Goal: Communication & Community: Ask a question

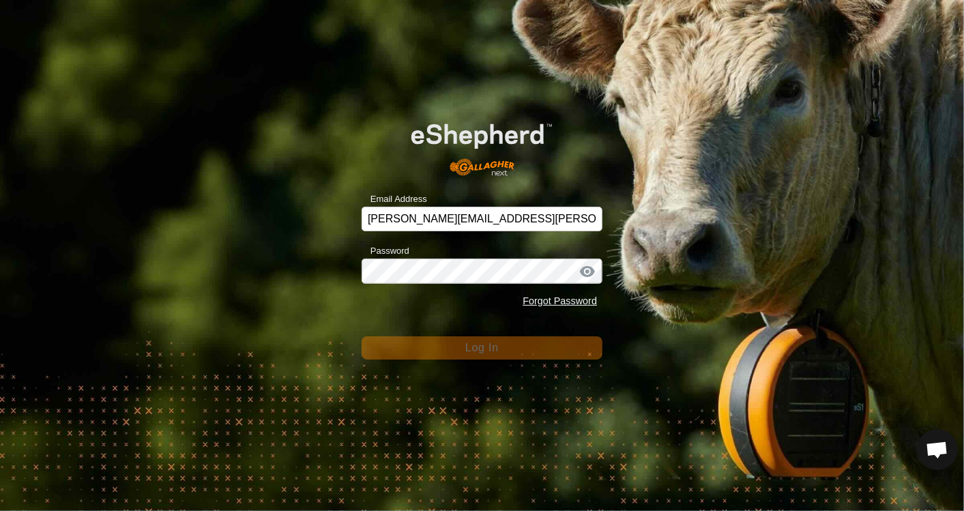
scroll to position [765, 0]
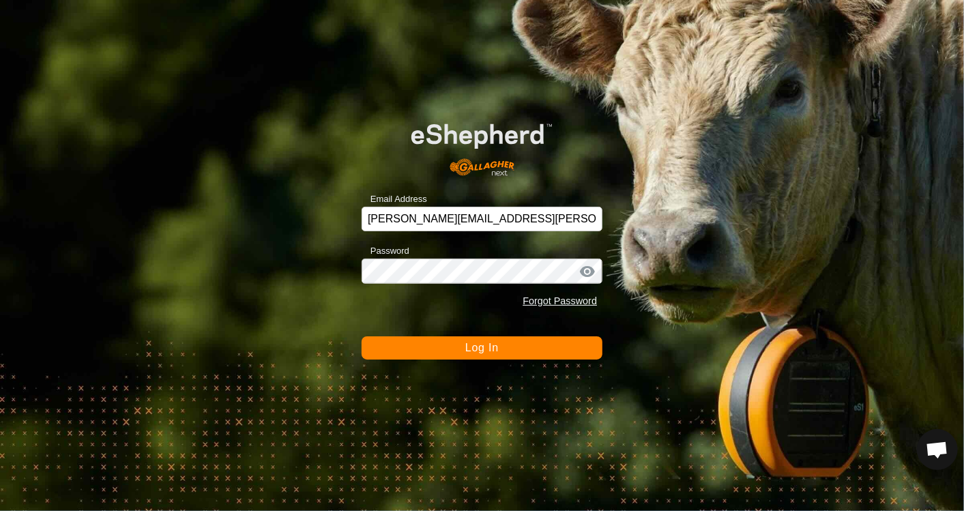
click at [470, 347] on span "Log In" at bounding box center [481, 348] width 33 height 12
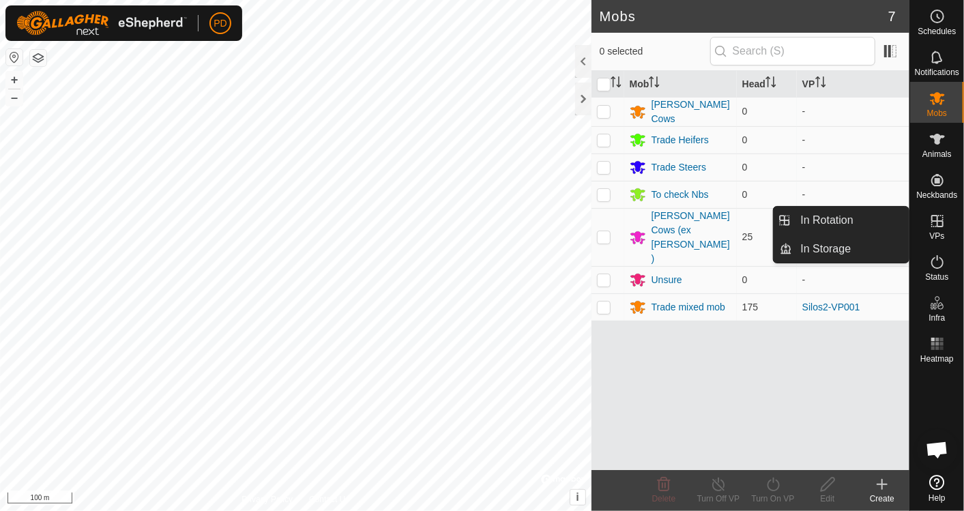
click at [940, 222] on icon at bounding box center [937, 221] width 16 height 16
click at [939, 233] on span "VPs" at bounding box center [936, 236] width 15 height 8
click at [935, 222] on icon at bounding box center [937, 221] width 16 height 16
click at [851, 218] on link "In Rotation" at bounding box center [851, 220] width 117 height 27
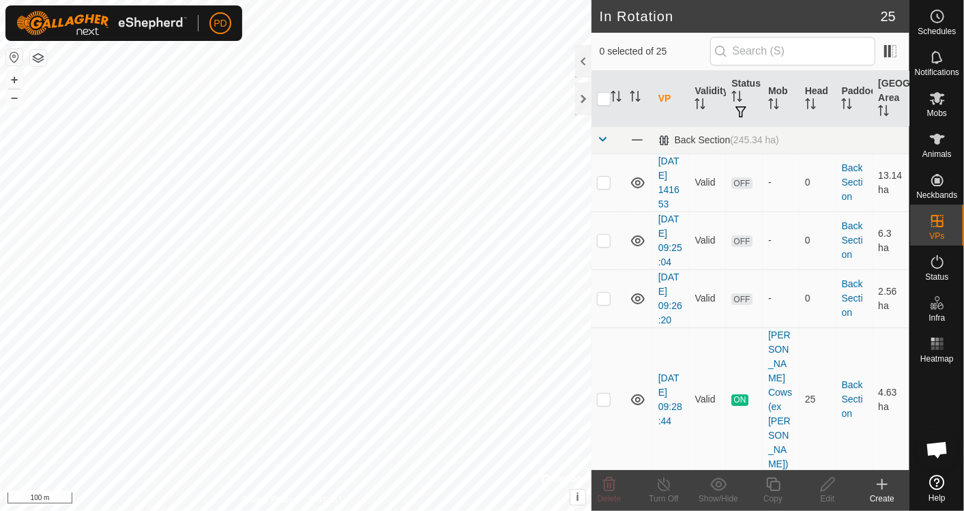
click at [877, 489] on icon at bounding box center [882, 484] width 16 height 16
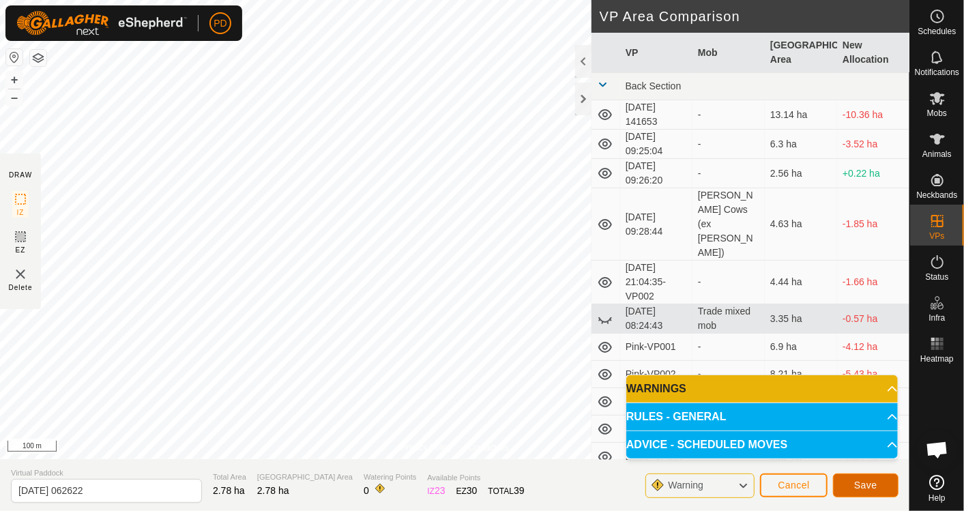
click at [869, 487] on span "Save" at bounding box center [865, 485] width 23 height 11
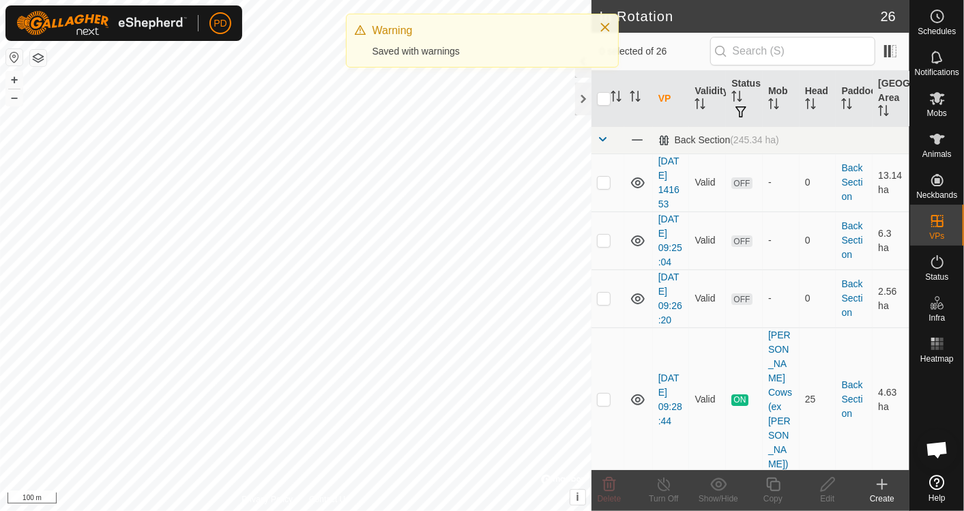
checkbox input "true"
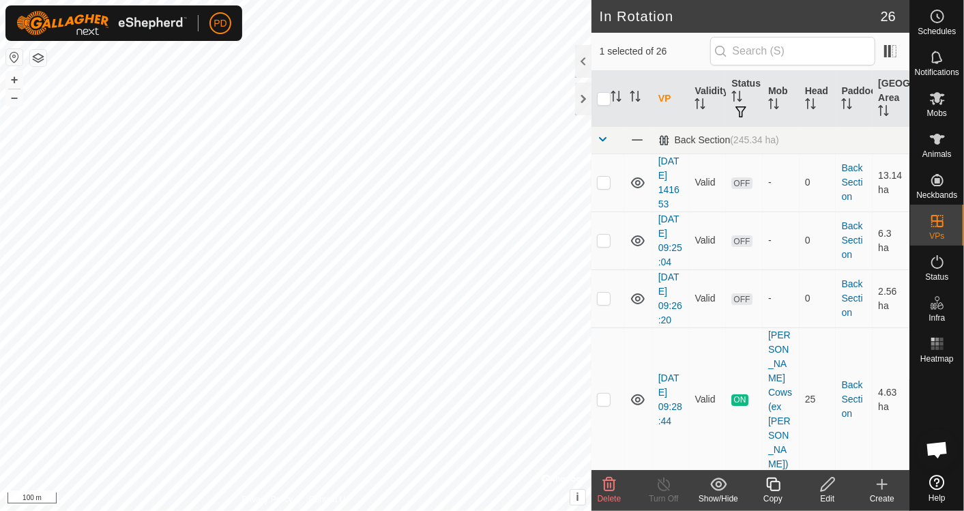
scroll to position [349, 0]
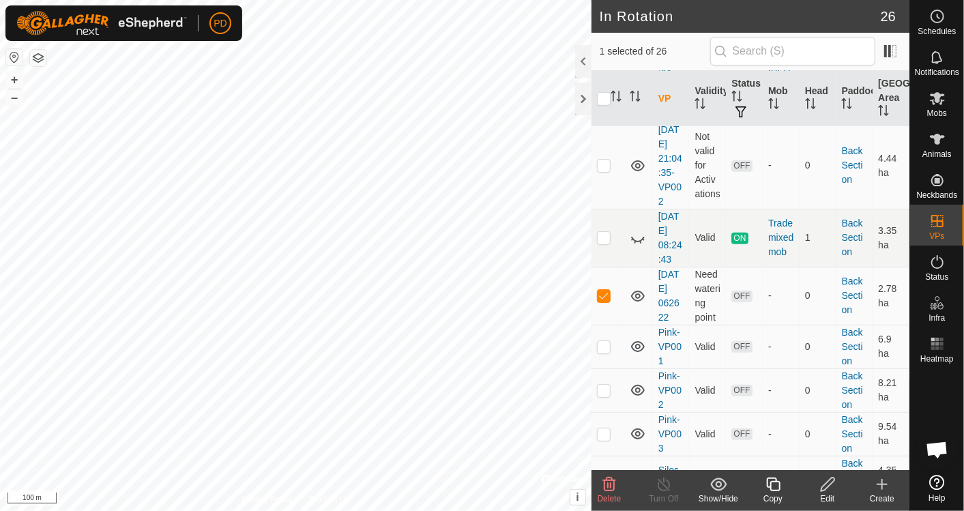
click at [778, 484] on icon at bounding box center [773, 484] width 17 height 16
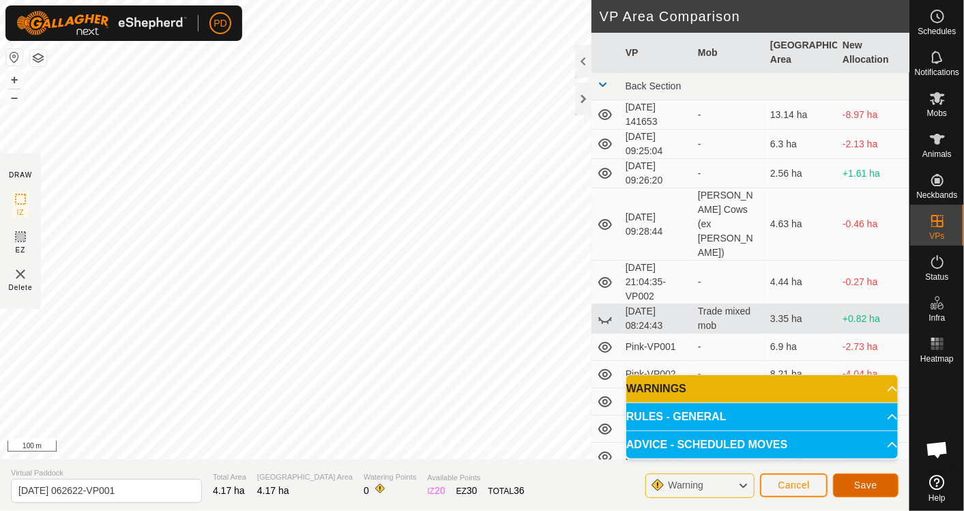
click at [860, 482] on span "Save" at bounding box center [865, 485] width 23 height 11
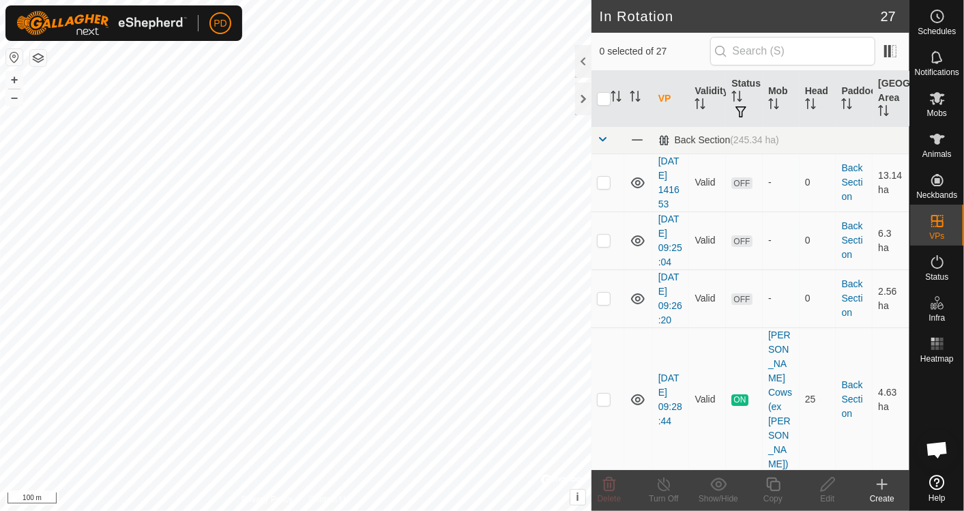
checkbox input "true"
click at [776, 489] on icon at bounding box center [773, 484] width 17 height 16
click at [826, 483] on icon at bounding box center [828, 485] width 14 height 14
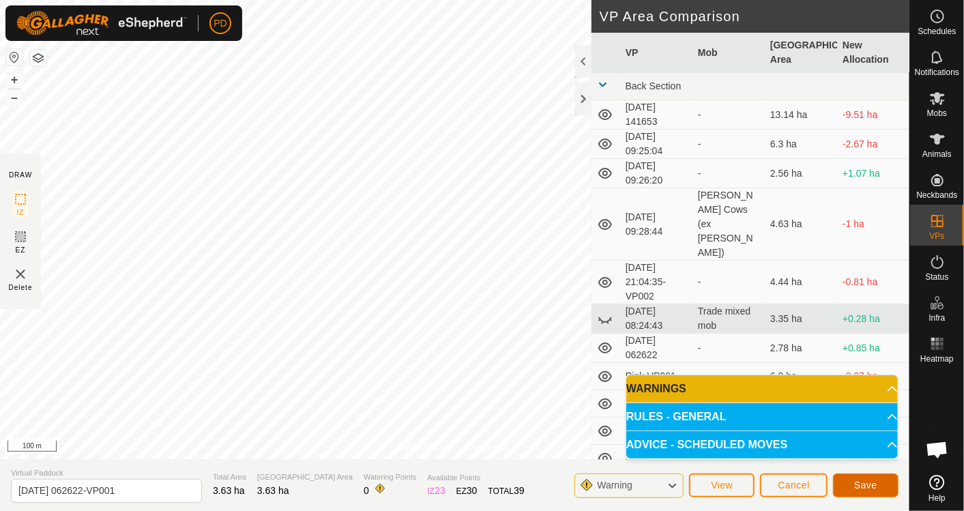
click at [860, 481] on span "Save" at bounding box center [865, 485] width 23 height 11
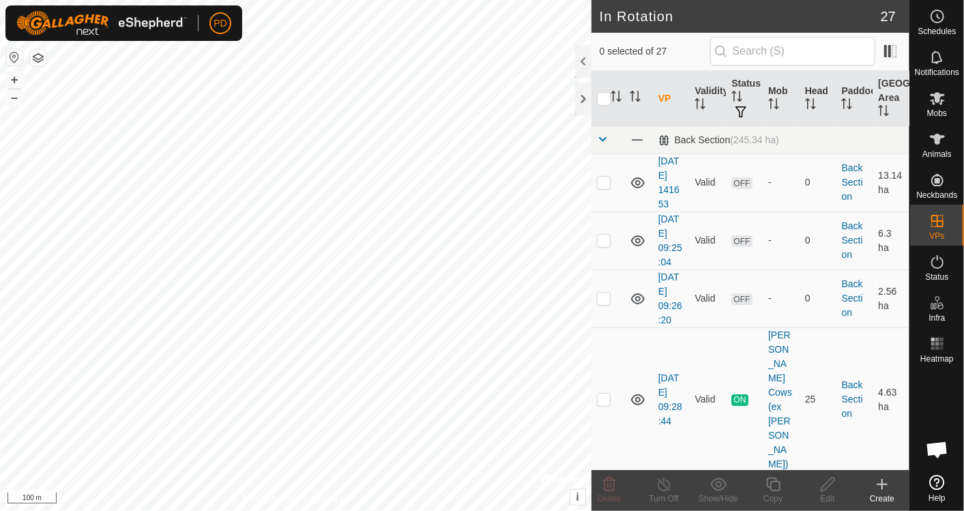
click at [860, 481] on create-svg-icon at bounding box center [882, 484] width 55 height 16
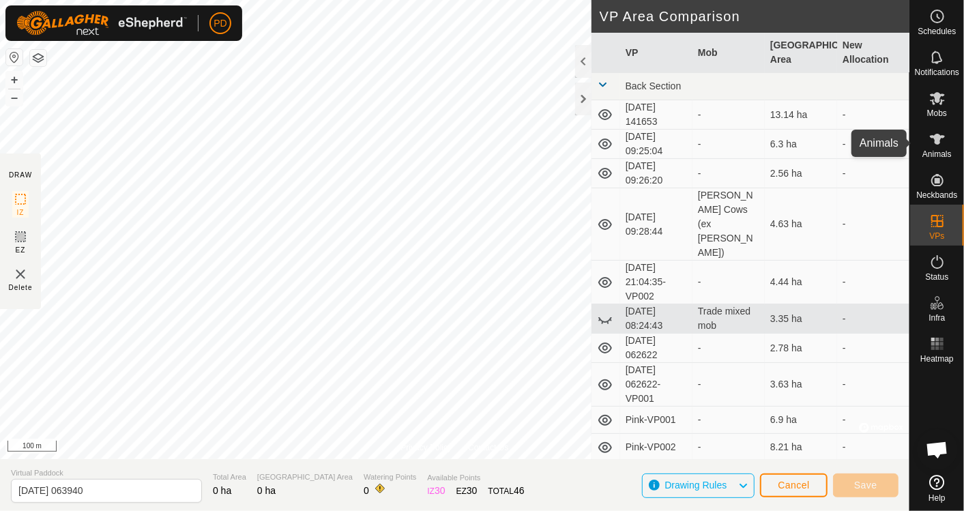
click at [940, 151] on span "Animals" at bounding box center [936, 154] width 29 height 8
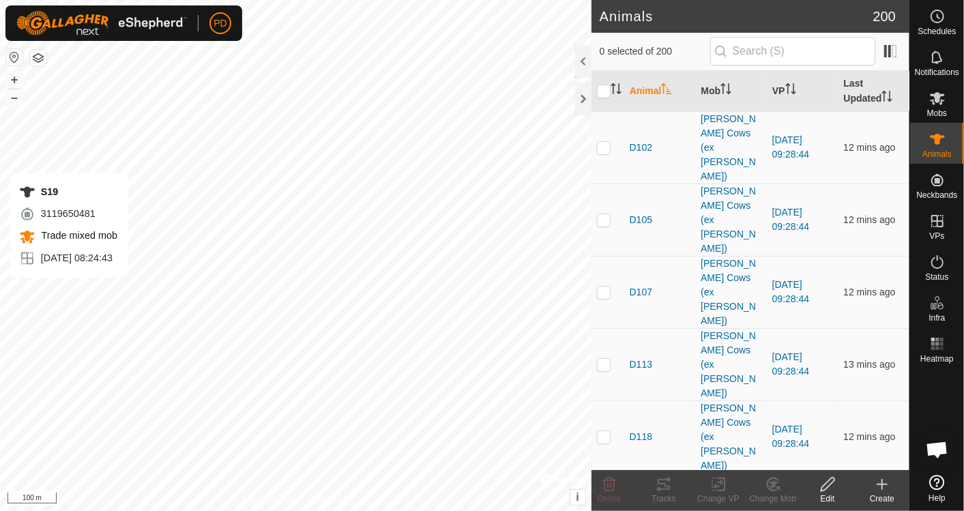
checkbox input "true"
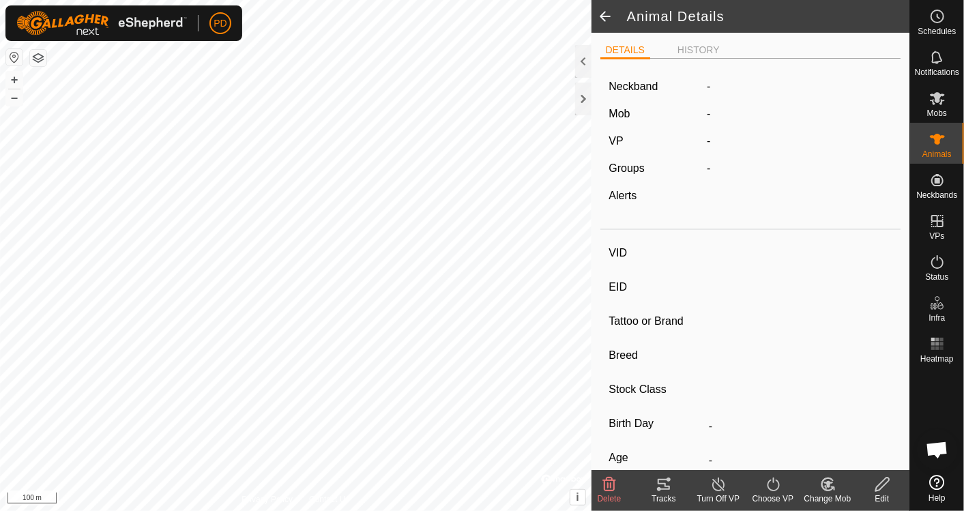
type input "S19"
type input "-"
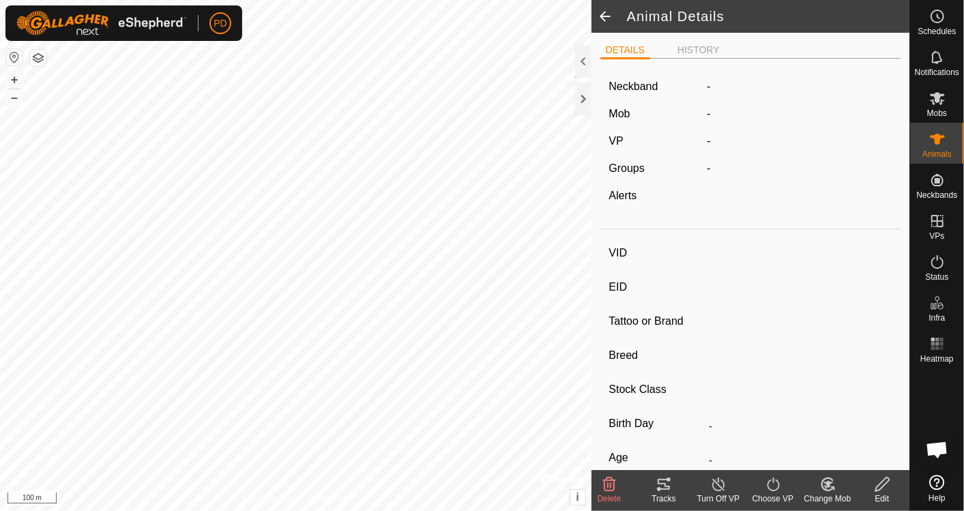
type input "-"
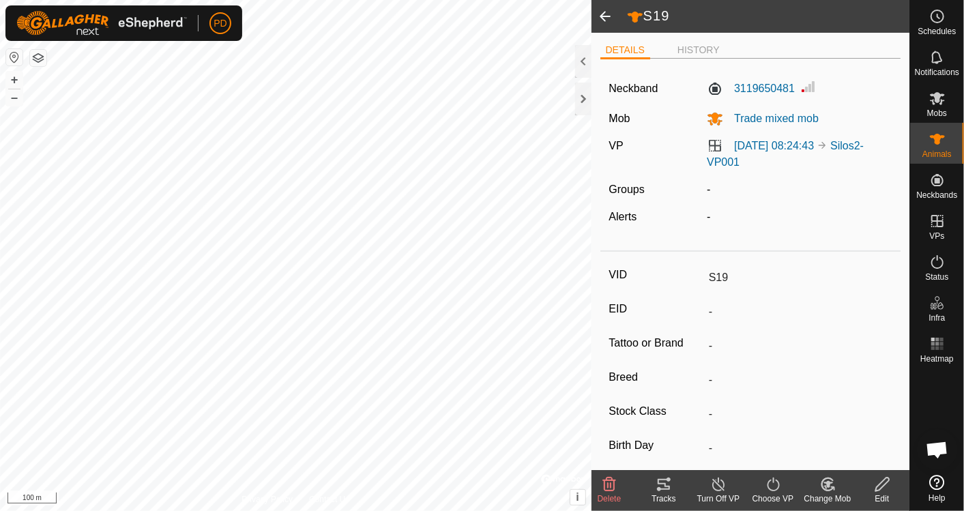
click at [586, 100] on div at bounding box center [583, 99] width 16 height 33
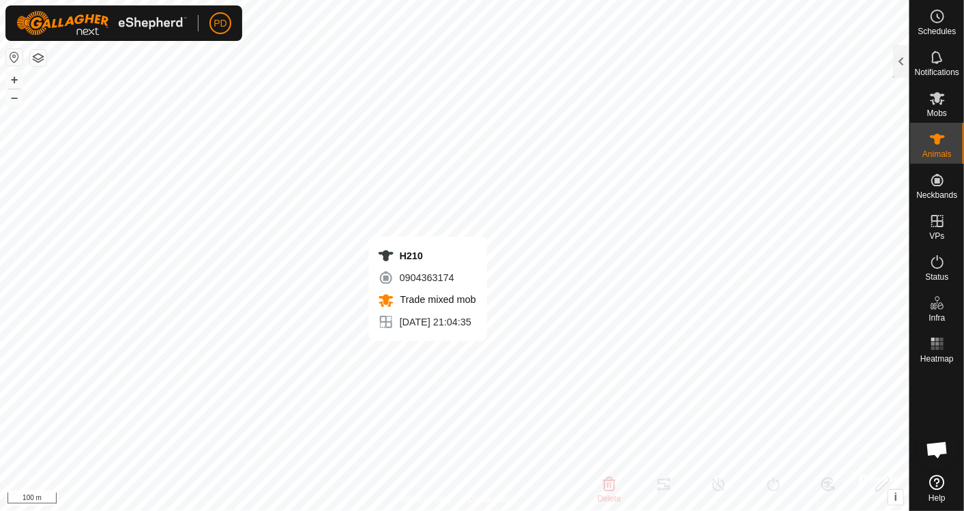
type input "H210"
type input "-"
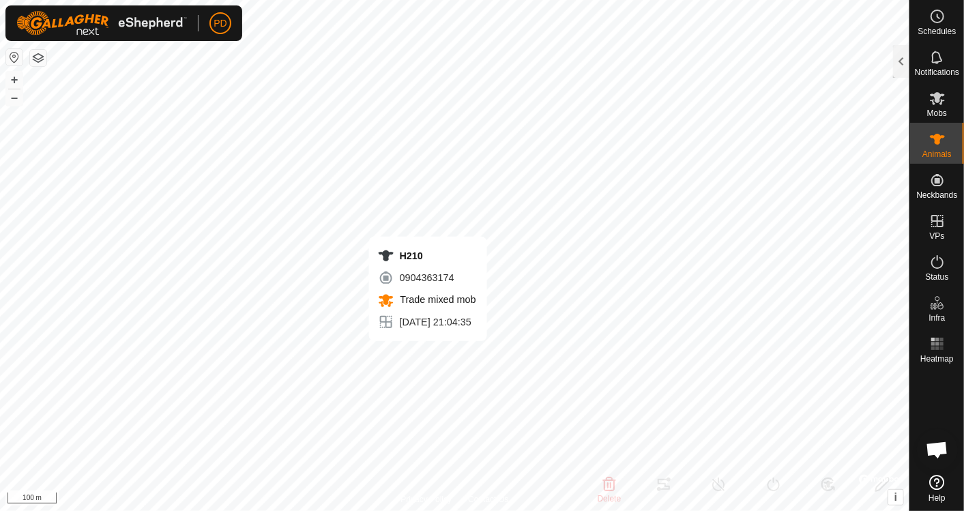
type input "-"
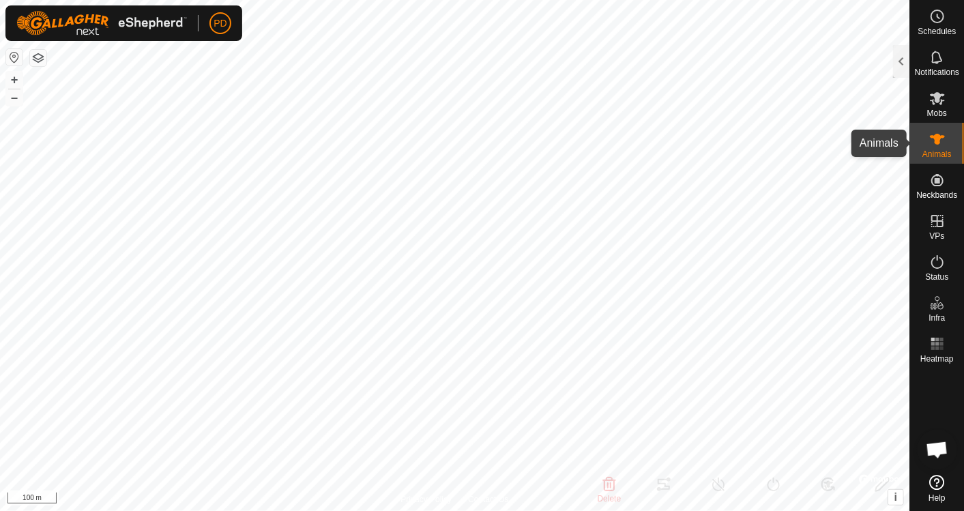
click at [937, 144] on icon at bounding box center [937, 139] width 15 height 11
click at [900, 63] on div at bounding box center [901, 61] width 16 height 33
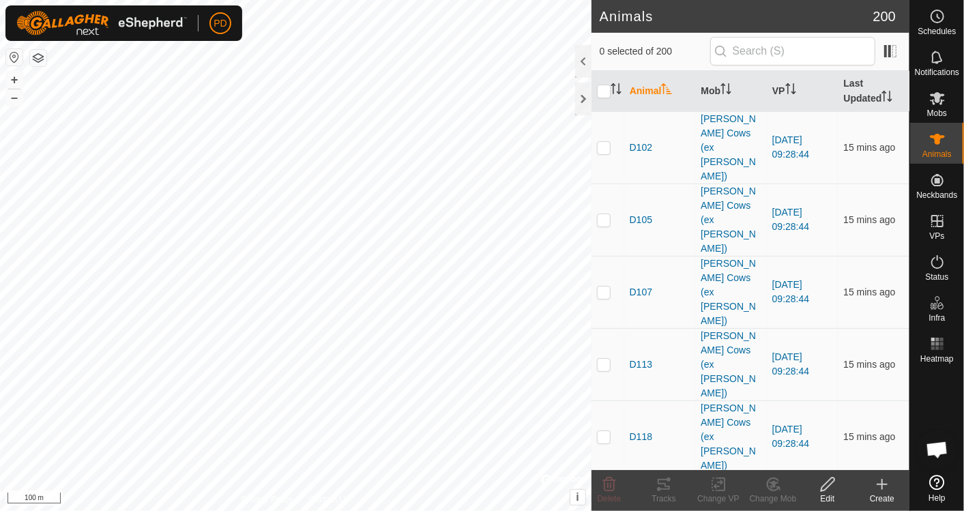
click at [937, 447] on span "Open chat" at bounding box center [937, 450] width 23 height 19
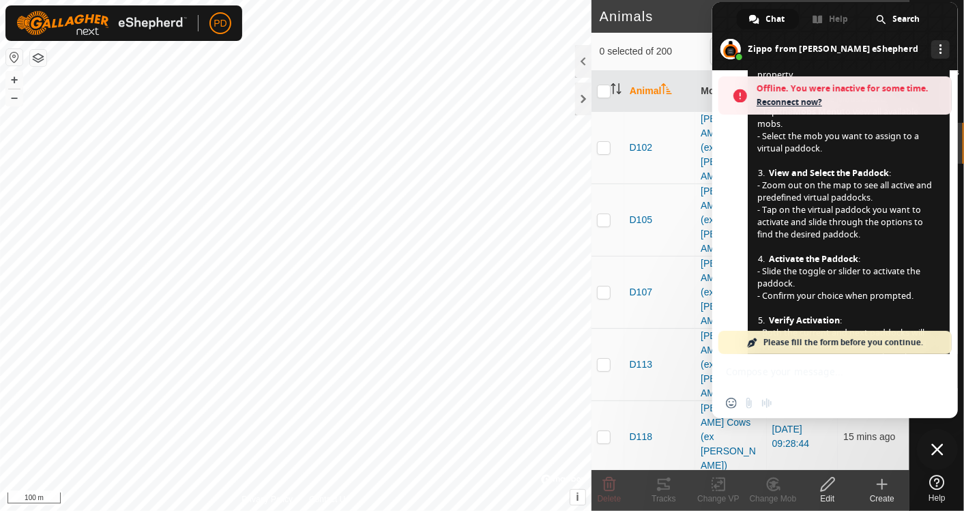
scroll to position [1065, 0]
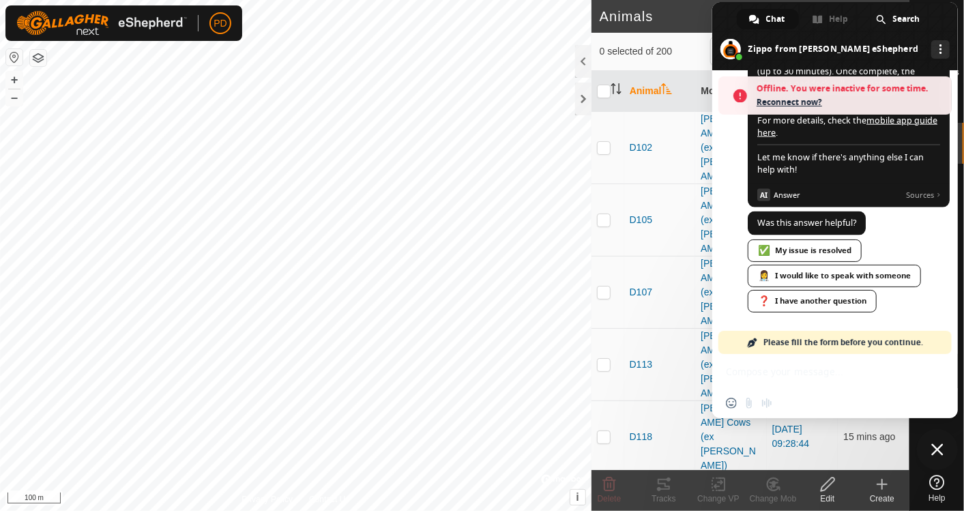
click at [781, 367] on div "Insert an emoji Send a file Audio message" at bounding box center [835, 386] width 246 height 64
click at [752, 366] on div "Insert an emoji Send a file Audio message" at bounding box center [835, 386] width 246 height 64
click at [769, 404] on div "Insert an emoji Send a file Audio message" at bounding box center [752, 403] width 53 height 11
click at [769, 11] on span "Chat" at bounding box center [775, 19] width 19 height 20
click at [794, 248] on div "✅ My issue is resolved" at bounding box center [805, 250] width 114 height 23
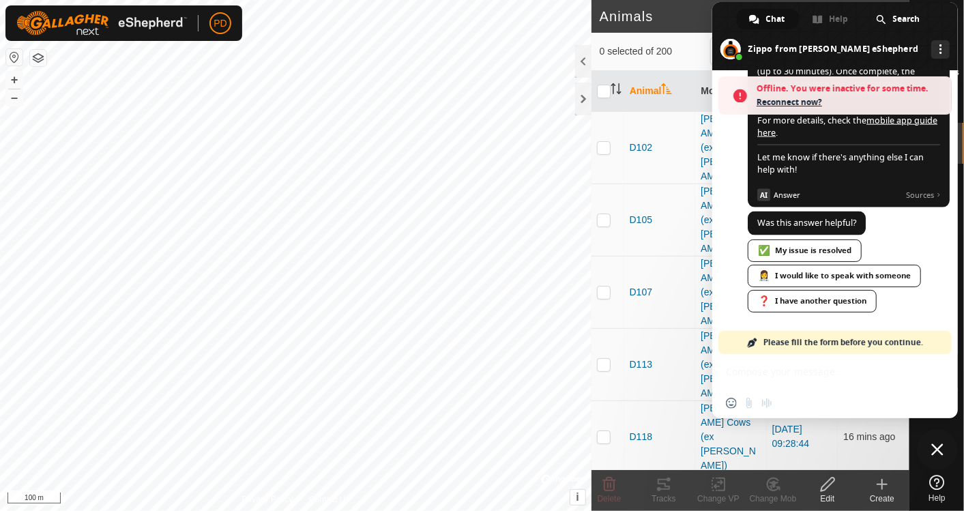
click at [790, 364] on div "Insert an emoji Send a file Audio message" at bounding box center [835, 386] width 246 height 64
click at [876, 301] on div "❓ I have another question" at bounding box center [812, 301] width 129 height 23
click at [862, 306] on div "❓ I have another question" at bounding box center [812, 301] width 129 height 23
click at [837, 304] on div "❓ I have another question" at bounding box center [812, 301] width 129 height 23
click at [849, 299] on div "❓ I have another question" at bounding box center [812, 301] width 129 height 23
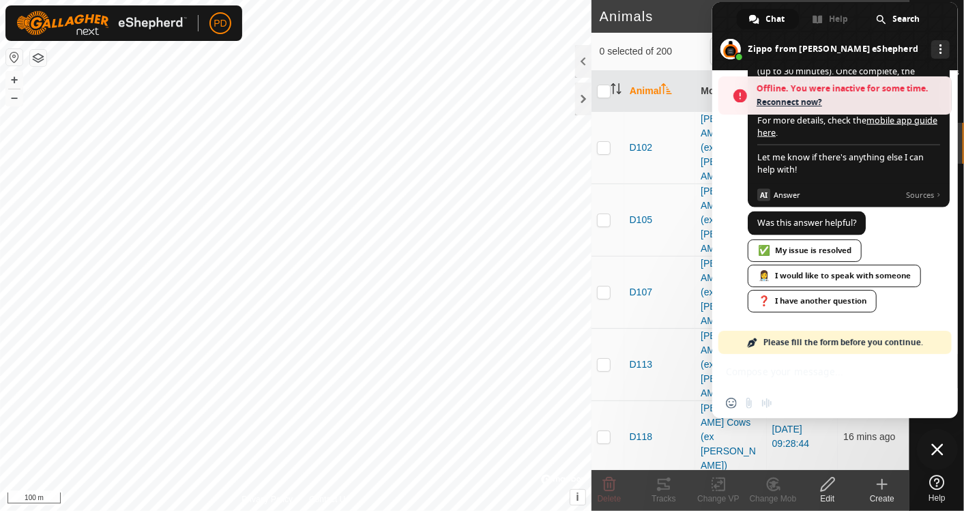
click at [841, 307] on div "❓ I have another question" at bounding box center [812, 301] width 129 height 23
click at [851, 302] on div "❓ I have another question" at bounding box center [812, 301] width 129 height 23
click at [806, 302] on div "❓ I have another question" at bounding box center [812, 301] width 129 height 23
click at [778, 251] on div "✅ My issue is resolved" at bounding box center [805, 250] width 114 height 23
click at [778, 273] on div "👩‍⚕️ I would like to speak with someone" at bounding box center [834, 276] width 173 height 23
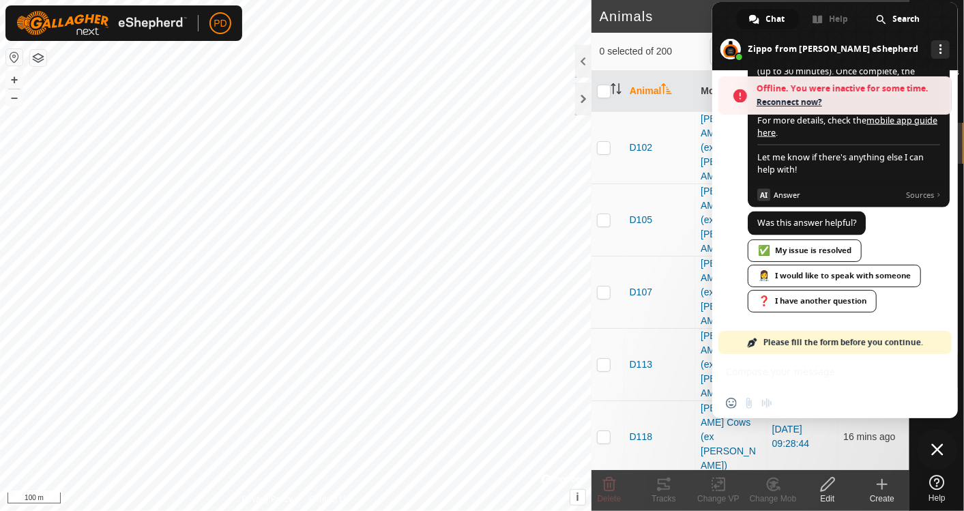
click at [950, 393] on div "Insert an emoji Send a file Audio message" at bounding box center [835, 403] width 246 height 30
click at [935, 445] on span "Close chat" at bounding box center [937, 449] width 12 height 12
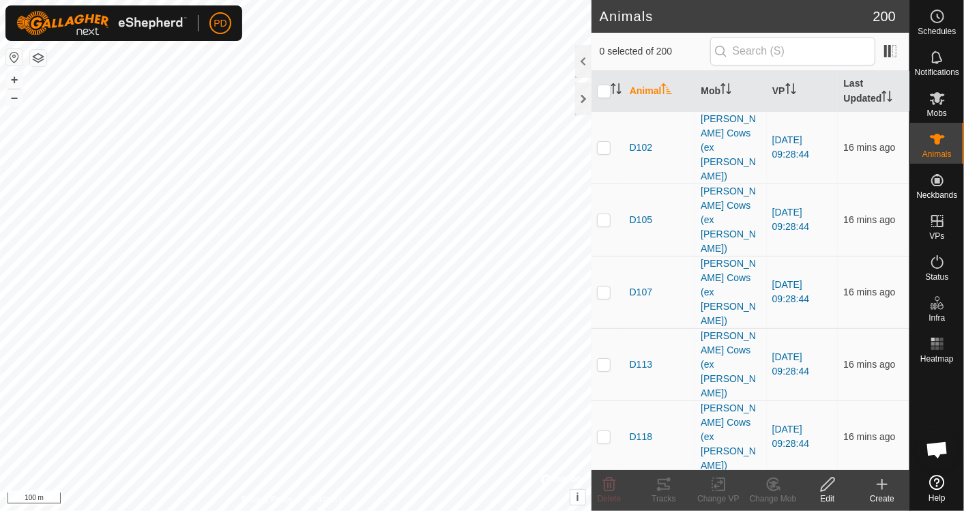
click at [942, 446] on span "Open chat" at bounding box center [937, 450] width 23 height 19
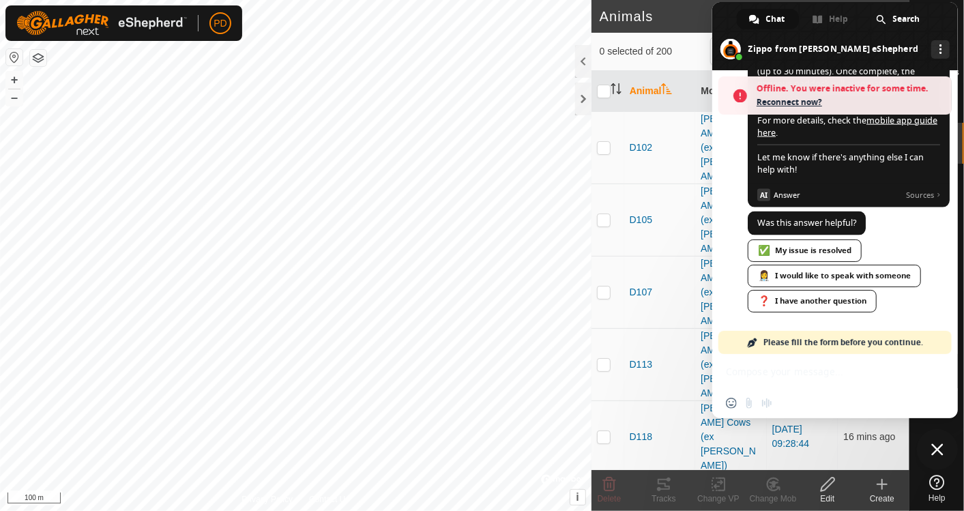
click at [773, 366] on div "Insert an emoji Send a file Audio message" at bounding box center [835, 386] width 246 height 64
click at [795, 98] on span "Reconnect now?" at bounding box center [851, 103] width 188 height 14
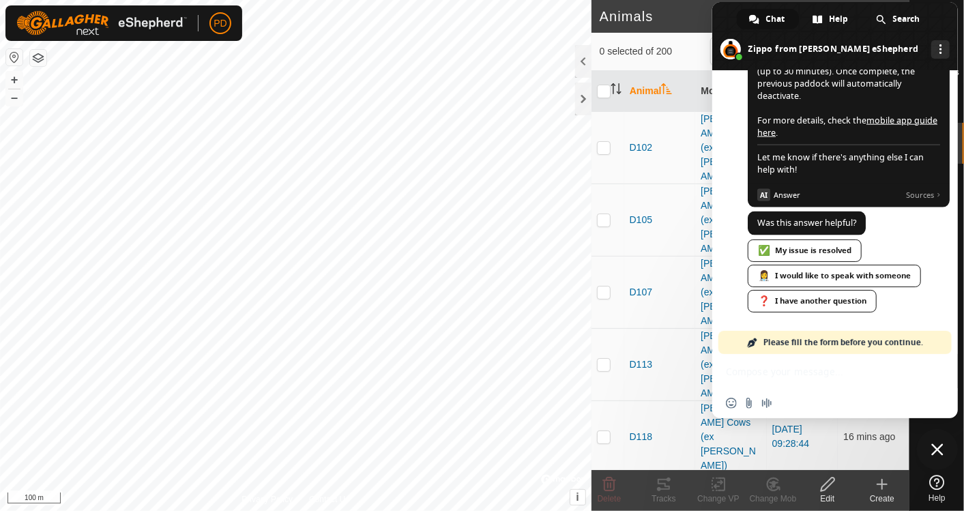
click at [792, 304] on div "❓ I have another question" at bounding box center [812, 301] width 129 height 23
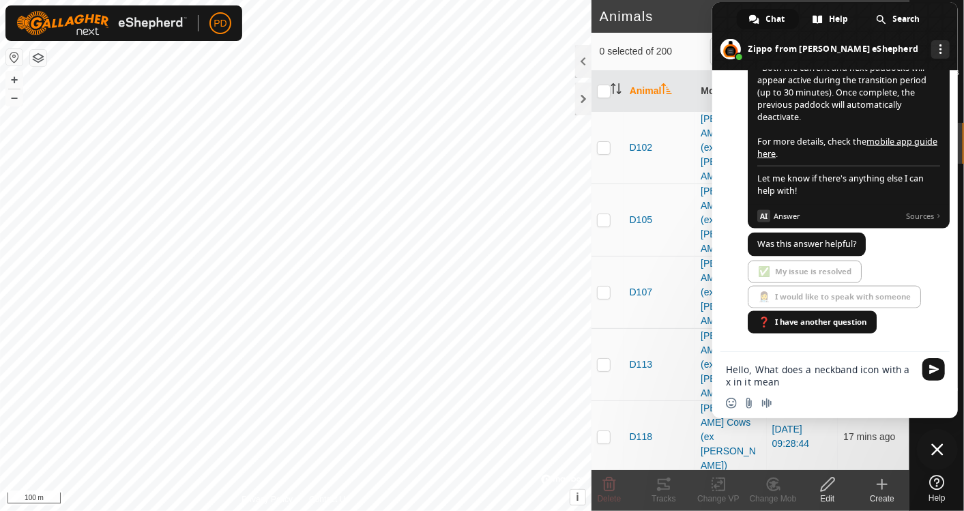
type textarea "Hello, What does a neckband icon with a x in it mean?"
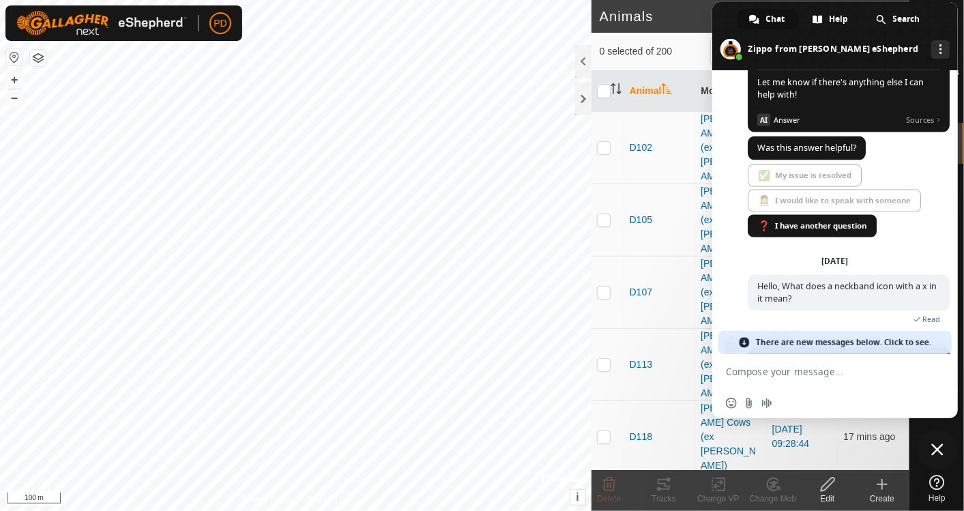
scroll to position [1071, 0]
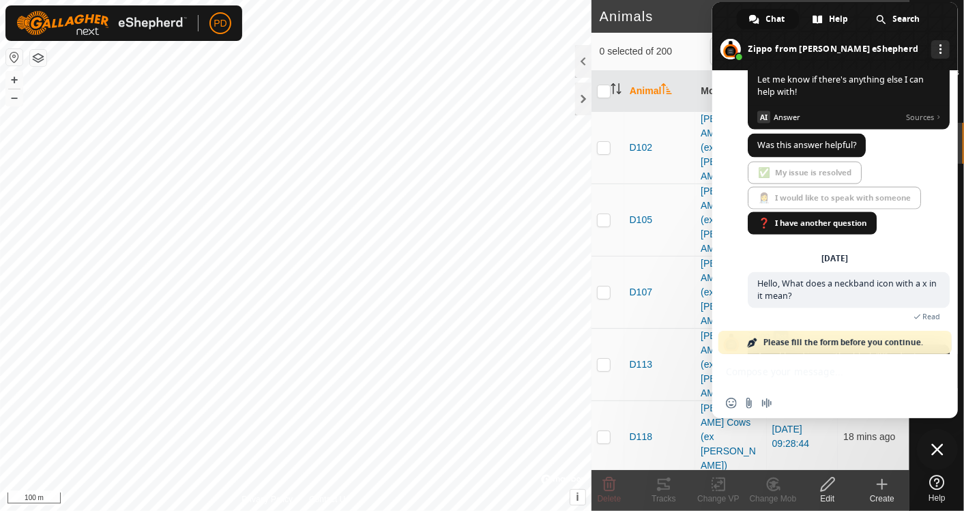
click at [816, 360] on div "Insert an emoji Send a file Audio message" at bounding box center [835, 386] width 246 height 64
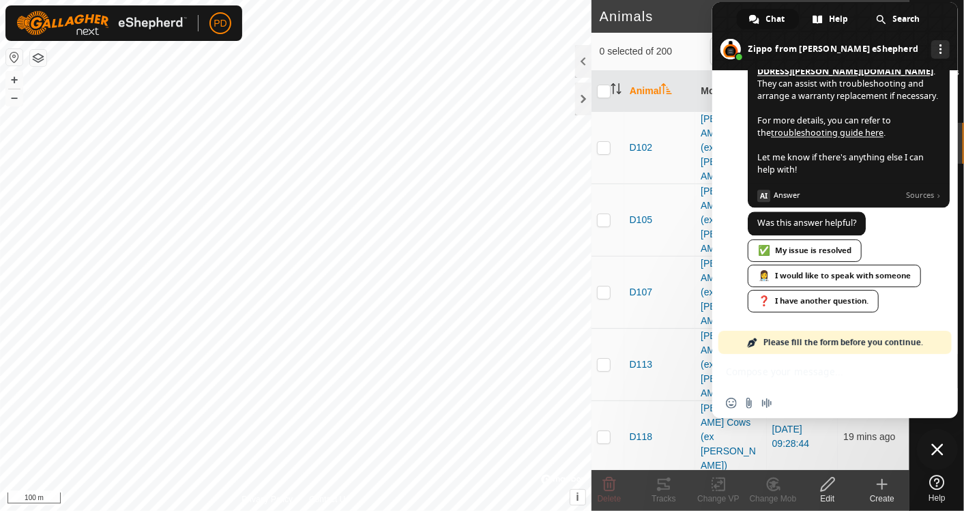
scroll to position [1744, 0]
click at [939, 448] on span "Close chat" at bounding box center [937, 449] width 12 height 12
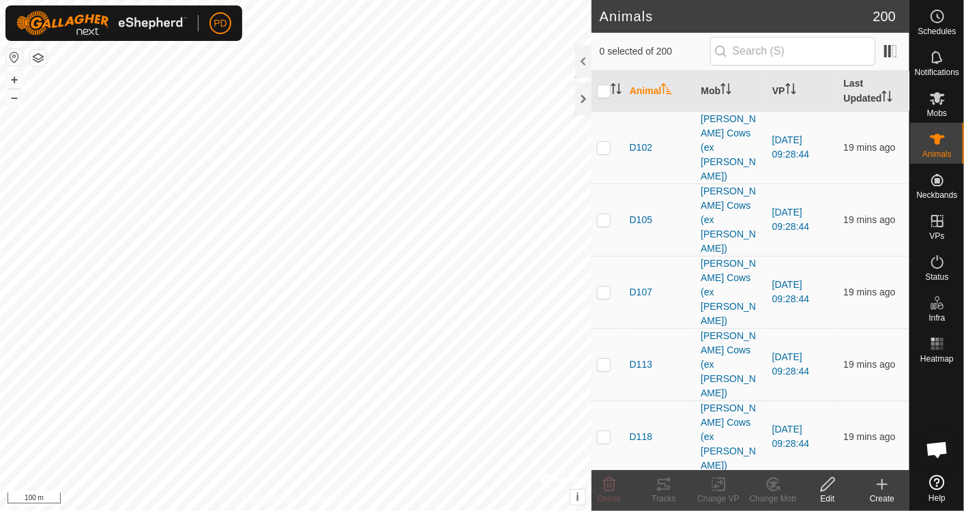
click at [669, 83] on icon "Activate to sort" at bounding box center [666, 88] width 11 height 11
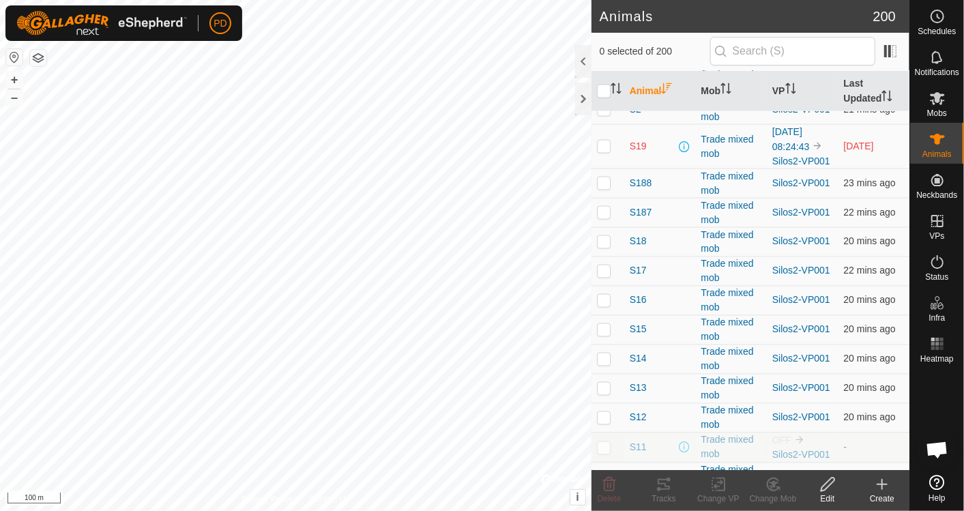
scroll to position [1296, 0]
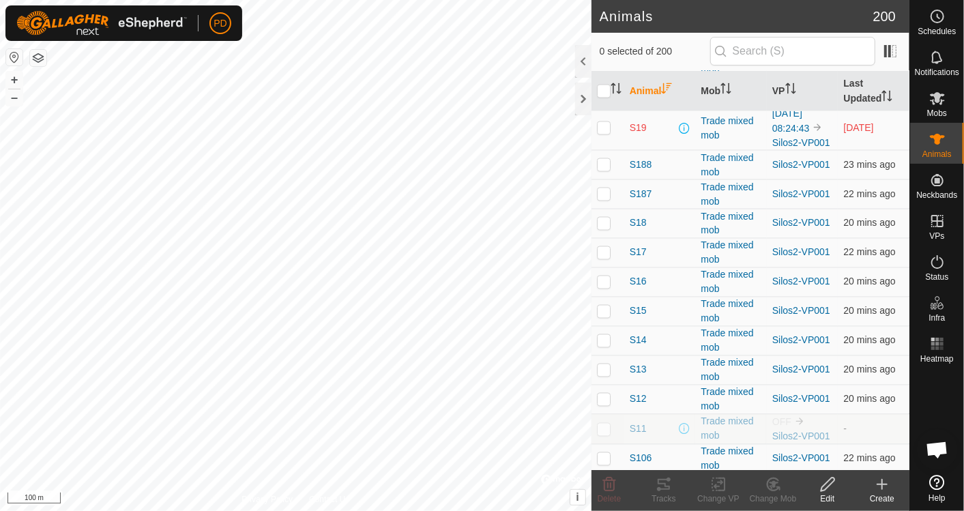
click at [729, 119] on div "Trade mixed mob" at bounding box center [731, 128] width 61 height 29
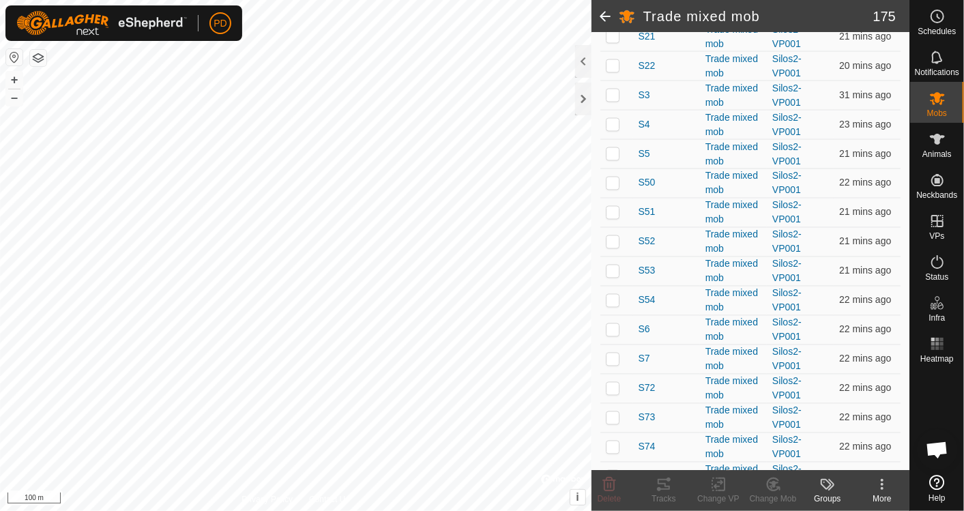
scroll to position [3820, 0]
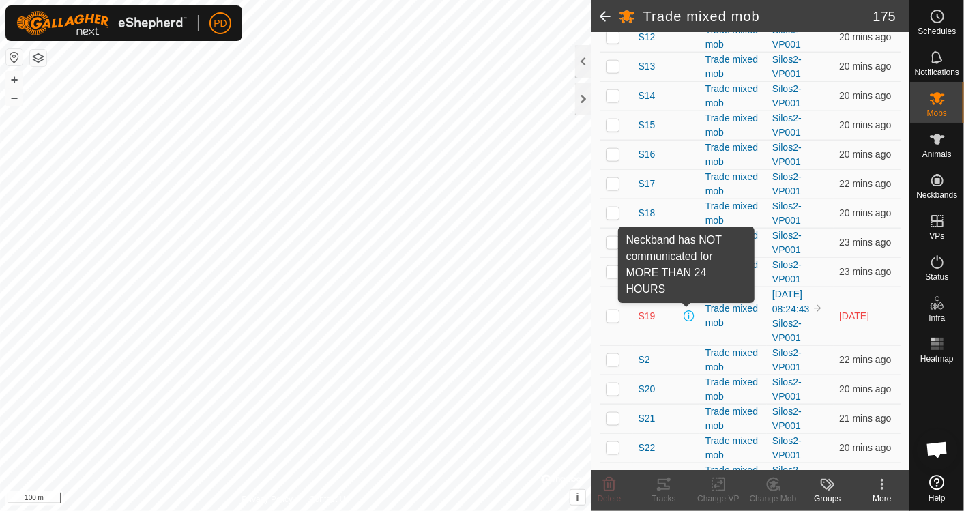
click at [686, 310] on span at bounding box center [689, 315] width 11 height 11
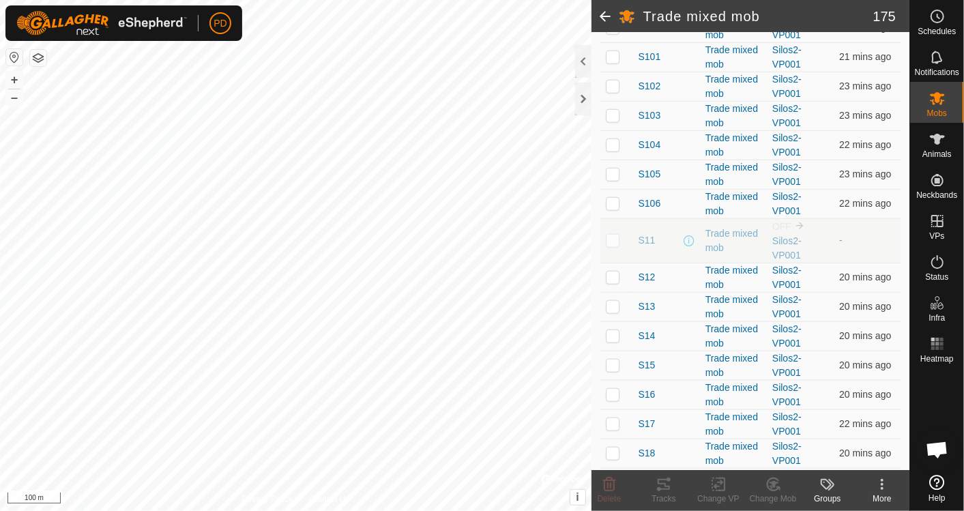
scroll to position [3587, 0]
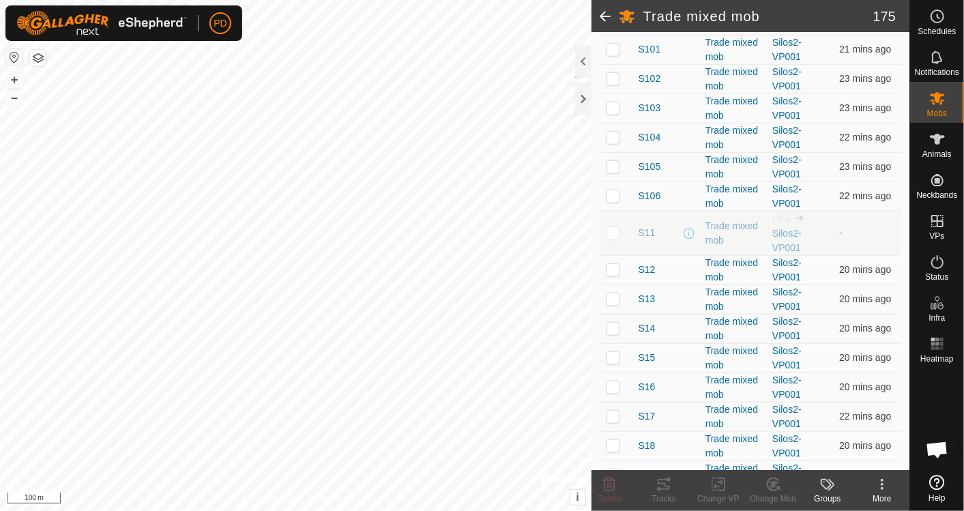
click at [943, 448] on span "Open chat" at bounding box center [937, 450] width 23 height 19
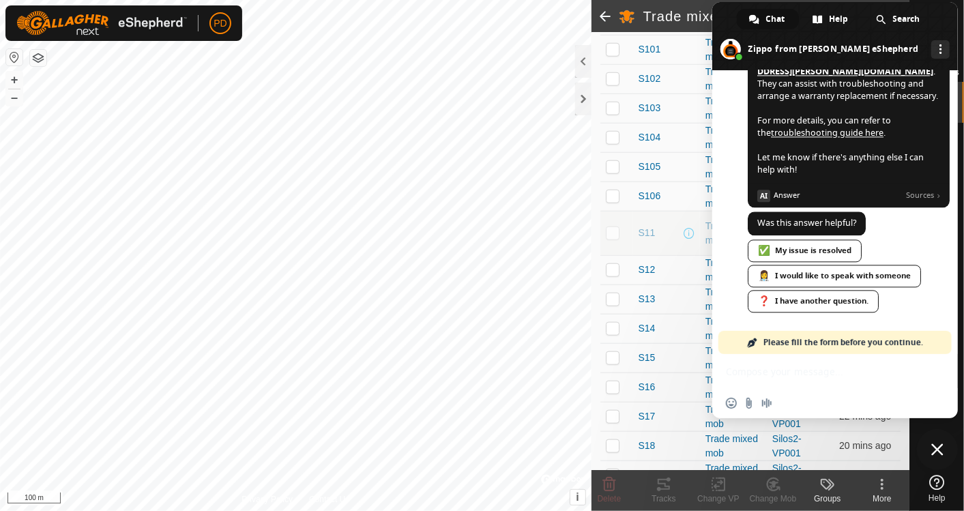
click at [780, 385] on div "Insert an emoji Send a file Audio message" at bounding box center [835, 386] width 246 height 64
click at [786, 388] on div "Insert an emoji Send a file Audio message" at bounding box center [835, 403] width 246 height 30
click at [776, 370] on div "Insert an emoji Send a file Audio message" at bounding box center [835, 386] width 246 height 64
click at [901, 274] on div "👩‍⚕️ I would like to speak with someone" at bounding box center [834, 276] width 173 height 23
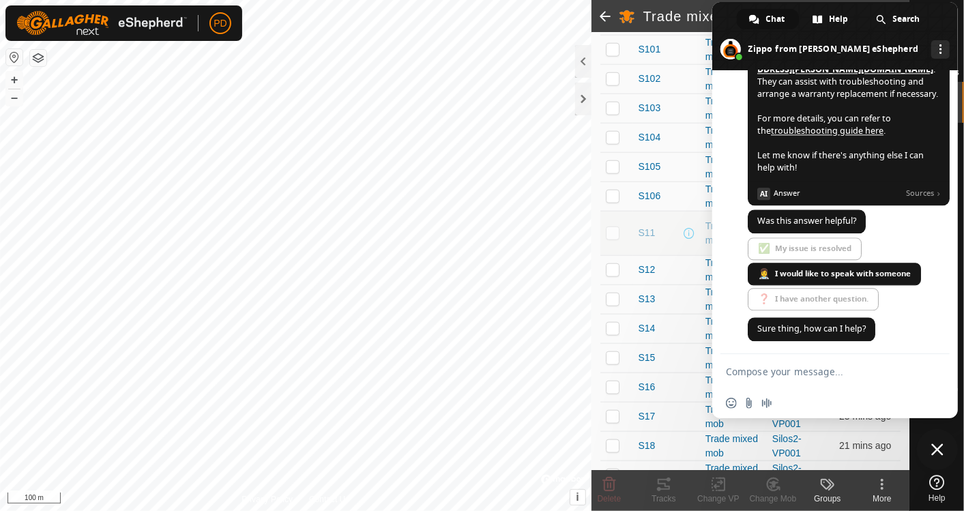
scroll to position [1748, 0]
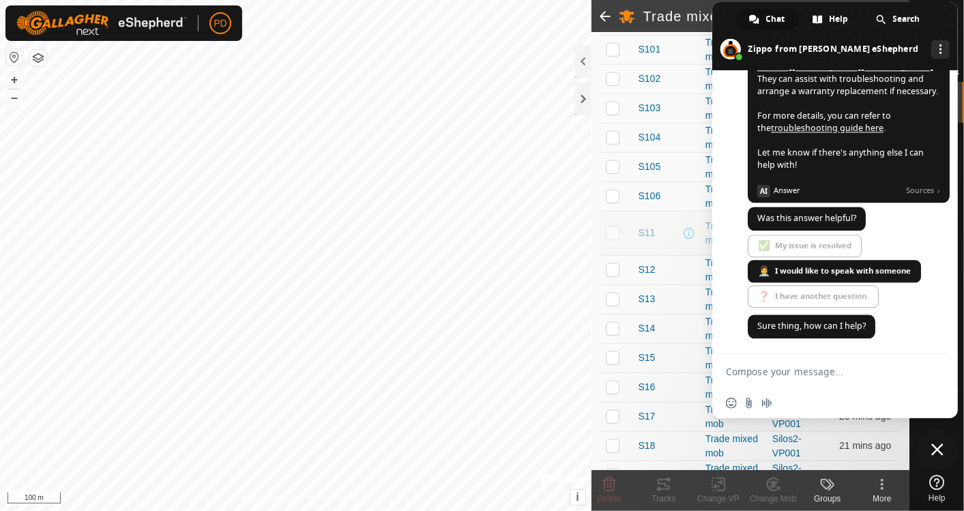
click at [791, 370] on textarea "Compose your message..." at bounding box center [820, 372] width 188 height 12
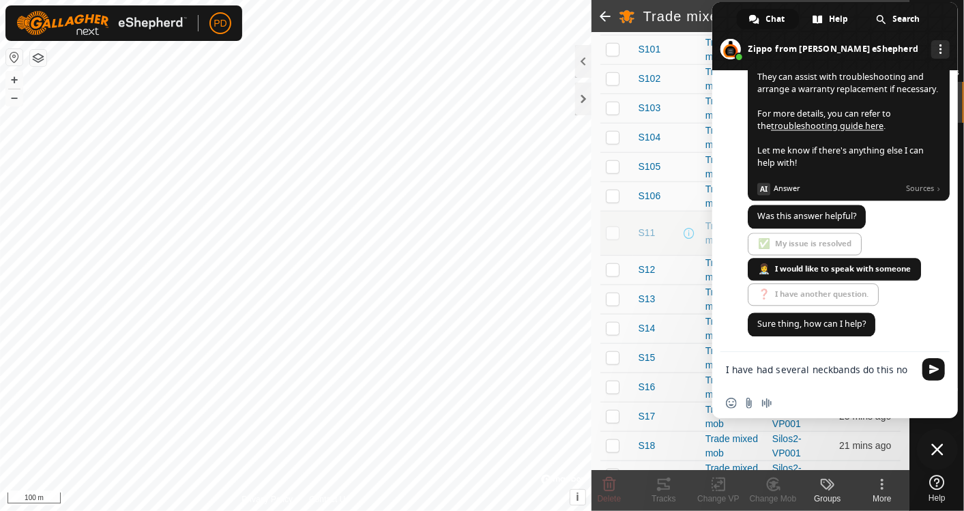
type textarea "I have had several neckbands do this now"
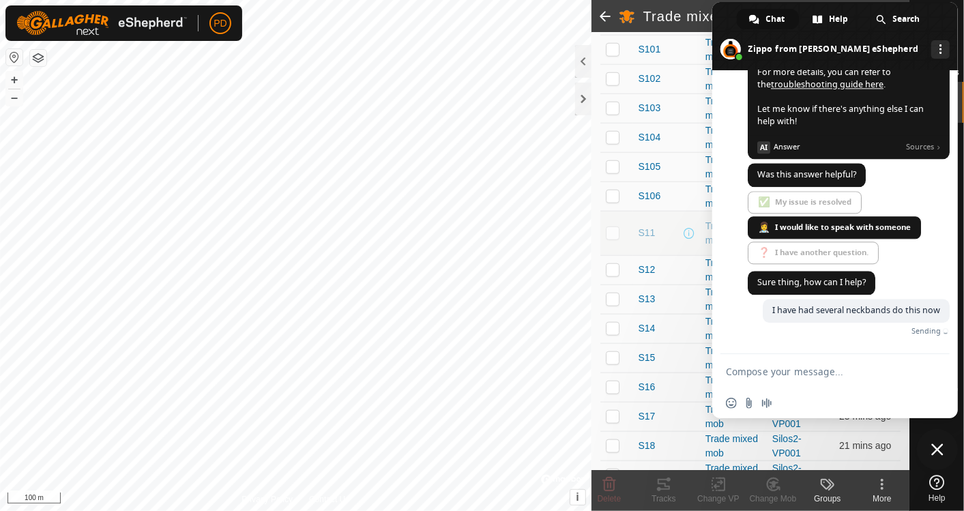
scroll to position [1782, 0]
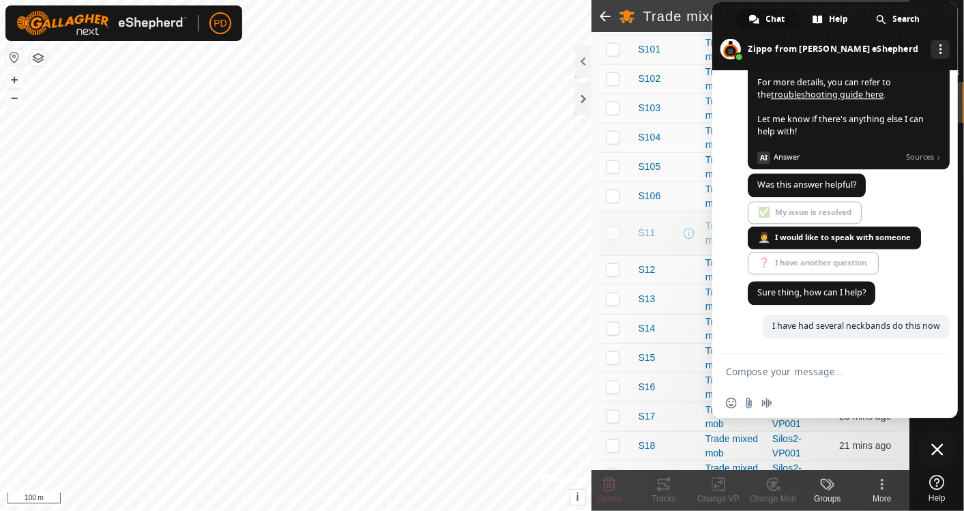
click at [941, 447] on span "Close chat" at bounding box center [937, 449] width 12 height 12
